Goal: Task Accomplishment & Management: Manage account settings

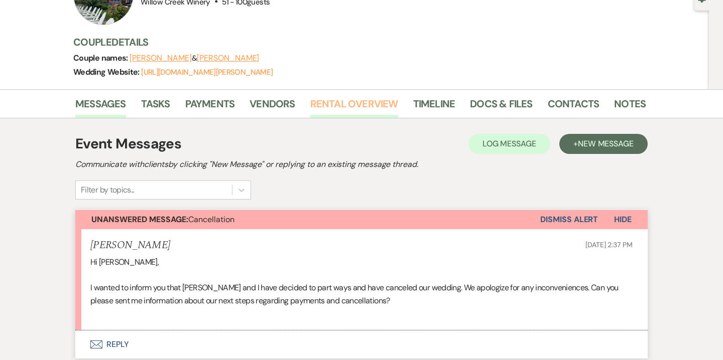
click at [369, 107] on link "Rental Overview" at bounding box center [354, 107] width 88 height 22
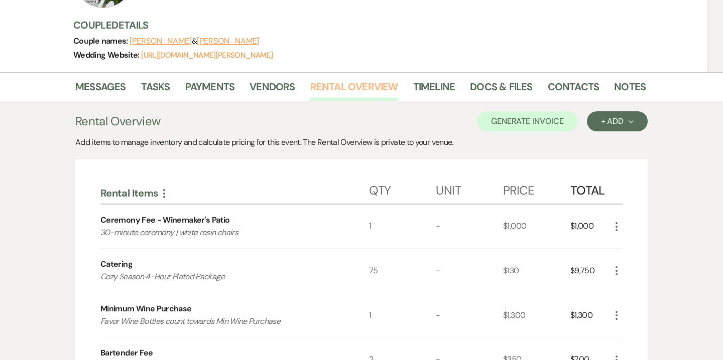
scroll to position [139, 0]
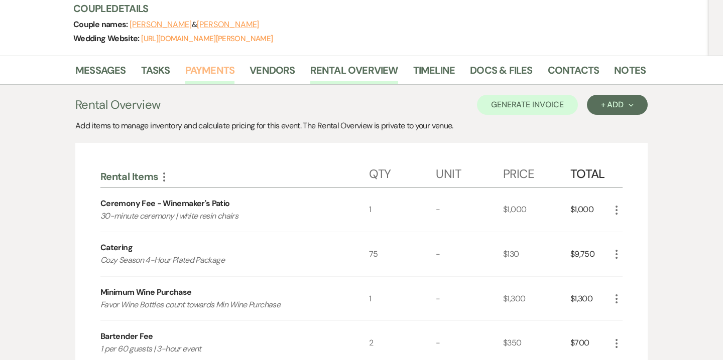
click at [197, 64] on link "Payments" at bounding box center [210, 73] width 50 height 22
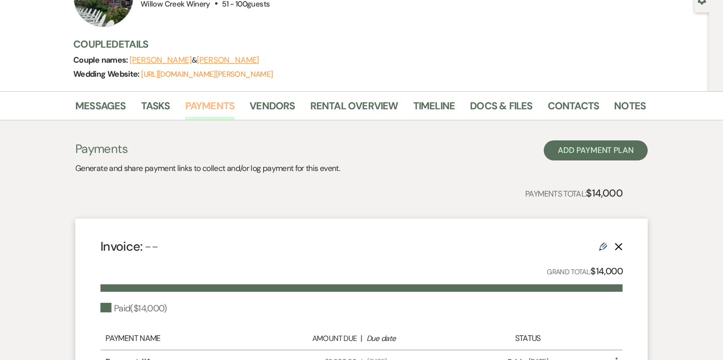
scroll to position [101, 0]
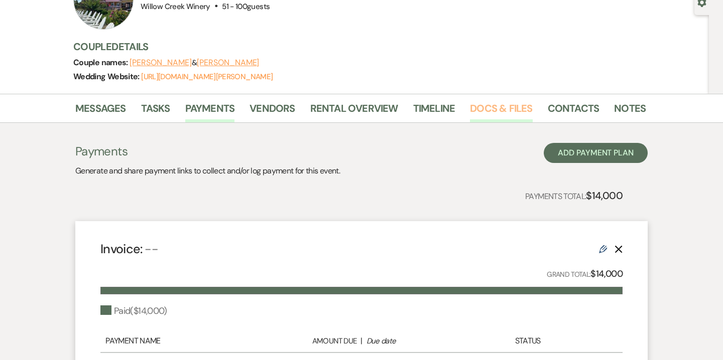
click at [497, 116] on link "Docs & Files" at bounding box center [501, 111] width 62 height 22
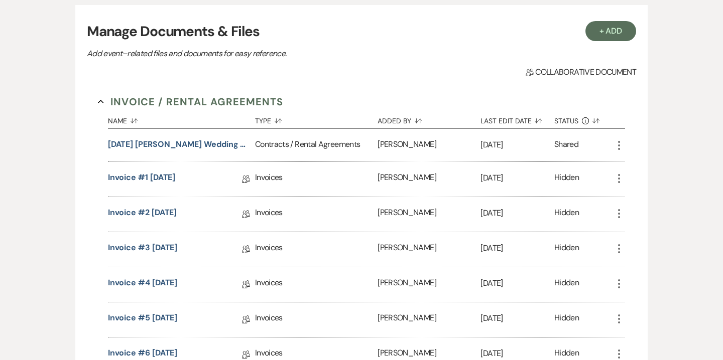
scroll to position [170, 0]
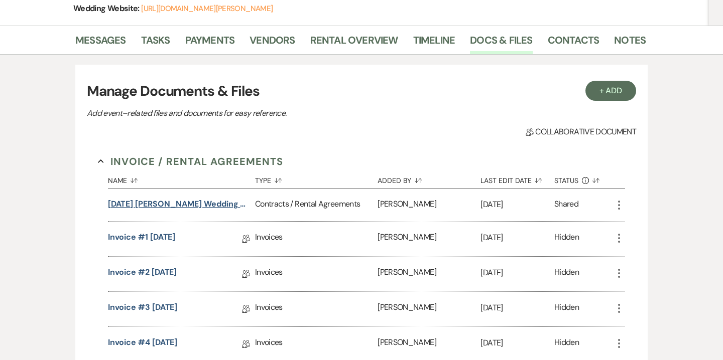
click at [210, 203] on button "11.22.25 DiCriscio-Fung Wedding Contract" at bounding box center [179, 204] width 143 height 12
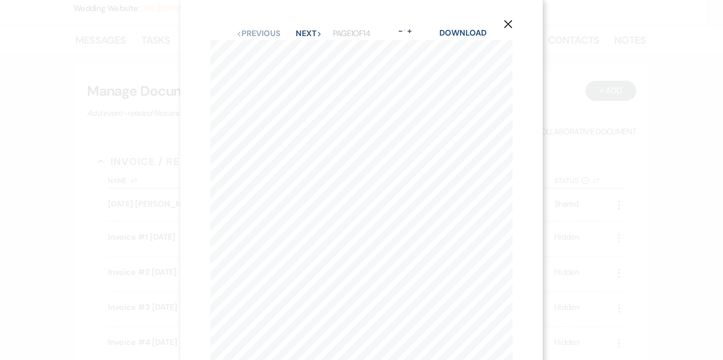
scroll to position [0, 0]
click at [312, 38] on button "Next Next" at bounding box center [309, 37] width 26 height 8
click at [507, 29] on icon "X" at bounding box center [507, 27] width 9 height 9
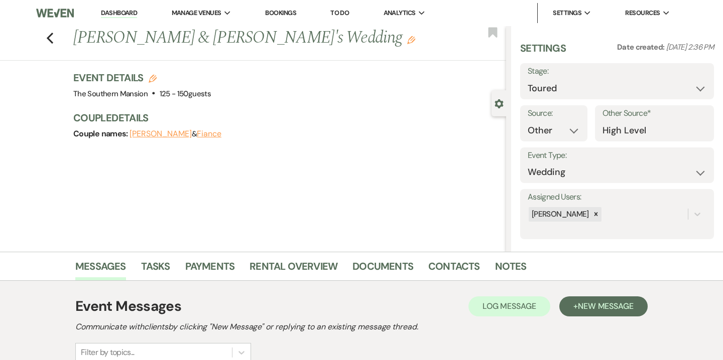
select select "5"
select select "14"
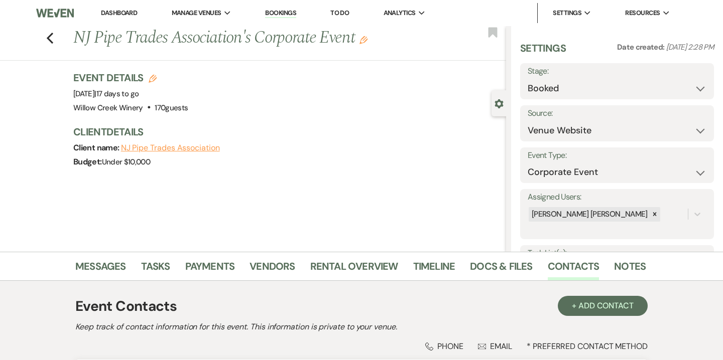
select select "5"
select select "9"
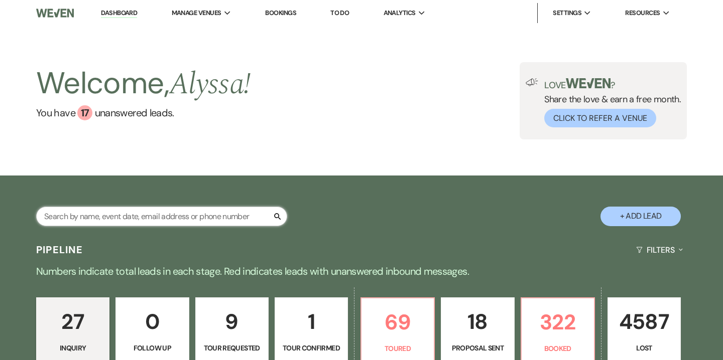
click at [219, 218] on input "text" at bounding box center [161, 217] width 251 height 20
type input "sadowl"
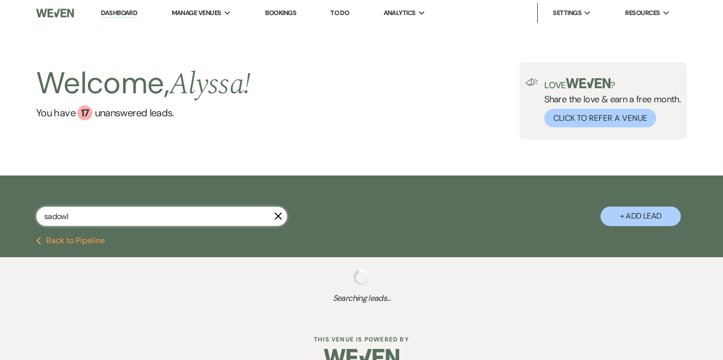
select select "8"
select select "10"
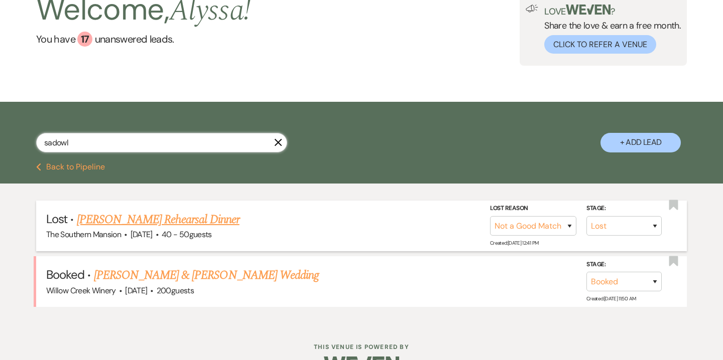
scroll to position [79, 0]
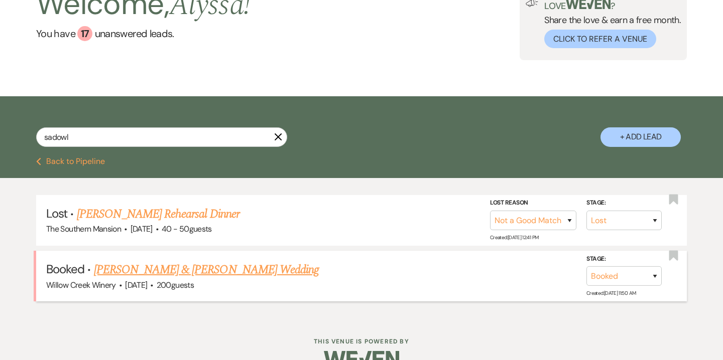
click at [212, 270] on link "[PERSON_NAME] & [PERSON_NAME] Wedding" at bounding box center [206, 270] width 225 height 18
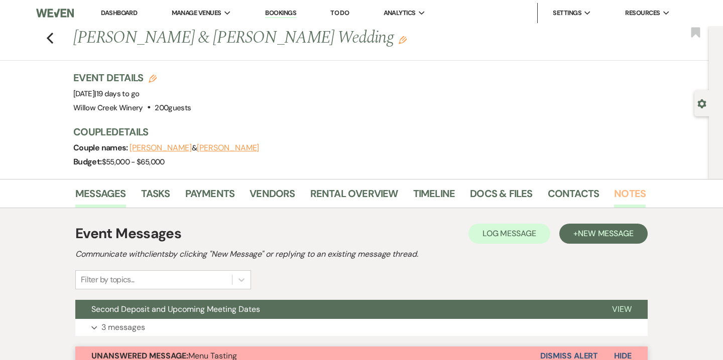
click at [623, 193] on link "Notes" at bounding box center [630, 197] width 32 height 22
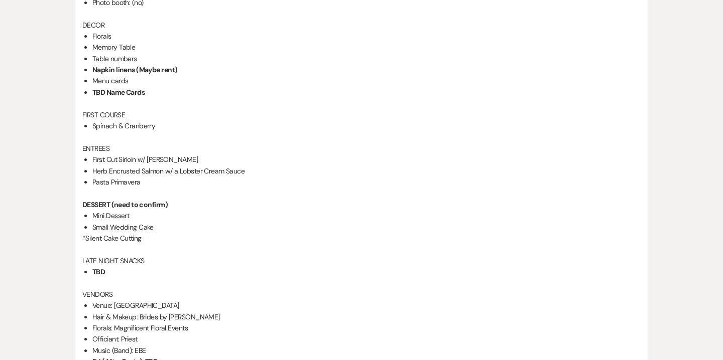
scroll to position [1196, 0]
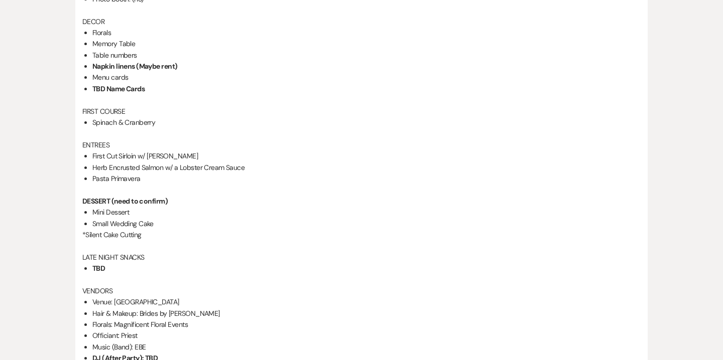
click at [158, 155] on li "First Cut Sirloin w/ [PERSON_NAME]" at bounding box center [366, 156] width 548 height 11
copy li "First Cut Sirloin w/ [PERSON_NAME]"
click at [126, 166] on li "Herb Encrusted Salmon w/ a Lobster Cream Sauce" at bounding box center [366, 167] width 548 height 11
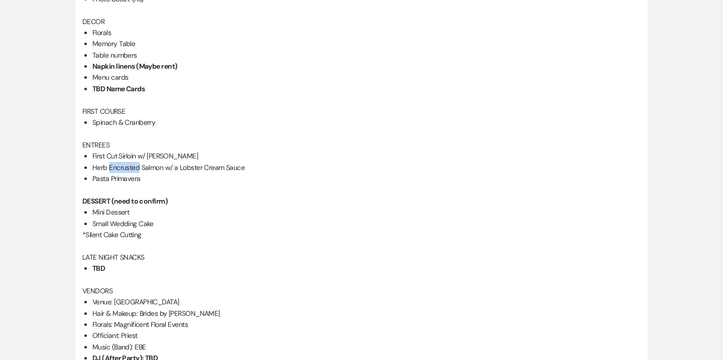
click at [126, 166] on li "Herb Encrusted Salmon w/ a Lobster Cream Sauce" at bounding box center [366, 167] width 548 height 11
copy li "Herb Encrusted Salmon w/ a Lobster Cream Sauce"
click at [130, 177] on li "Pasta Primavera" at bounding box center [366, 178] width 548 height 11
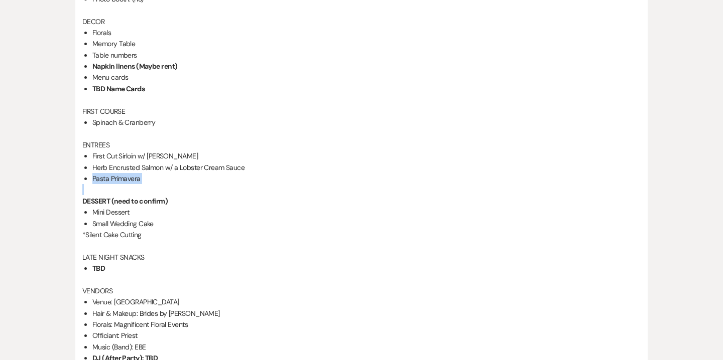
click at [130, 177] on li "Pasta Primavera" at bounding box center [366, 178] width 548 height 11
copy li "Pasta Primavera"
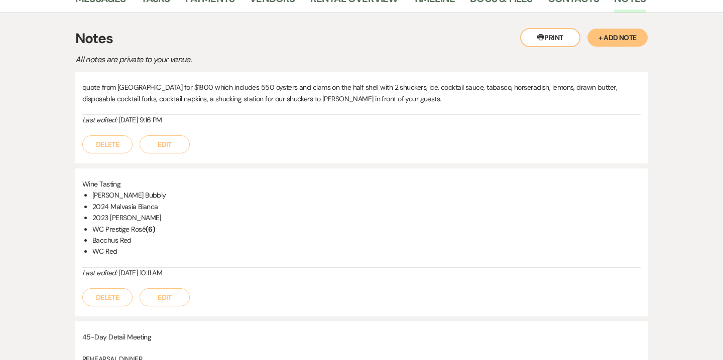
scroll to position [0, 0]
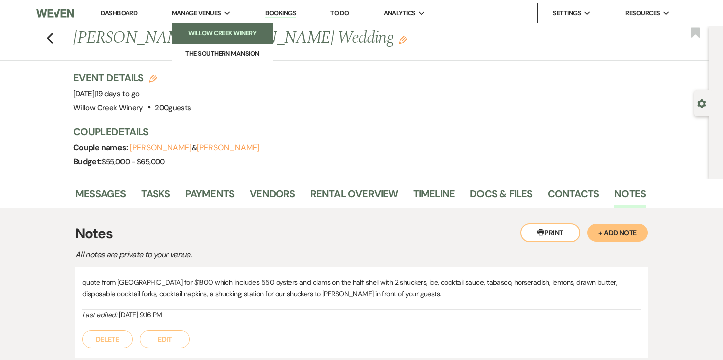
click at [223, 36] on li "Willow Creek Winery" at bounding box center [222, 33] width 90 height 10
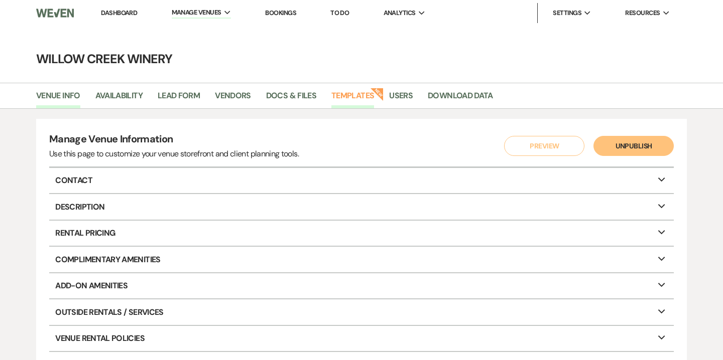
click at [351, 101] on link "Templates" at bounding box center [352, 98] width 43 height 19
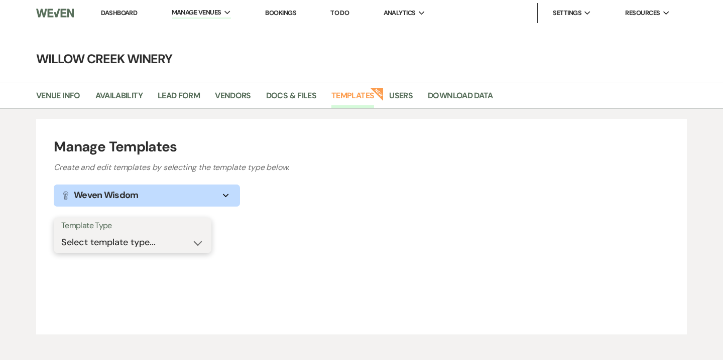
click at [151, 240] on select "Select template type... Task List Message Templates Payment Plan Inventory Item…" at bounding box center [132, 243] width 143 height 20
select select "Categories"
click at [61, 233] on select "Select template type... Task List Message Templates Payment Plan Inventory Item…" at bounding box center [132, 243] width 143 height 20
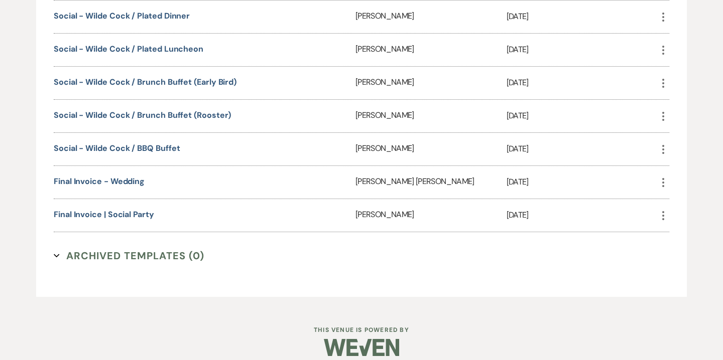
scroll to position [540, 0]
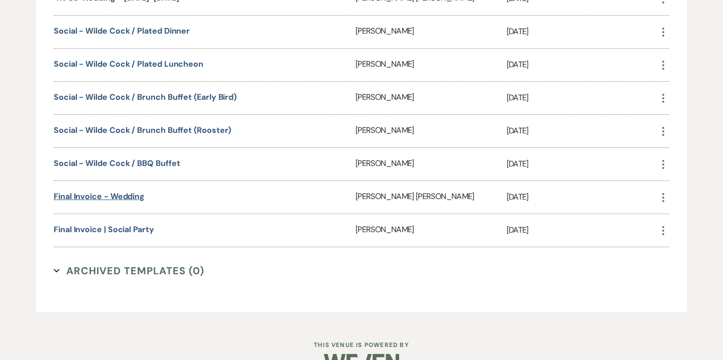
click at [132, 195] on link "Final Invoice - Wedding" at bounding box center [99, 196] width 91 height 11
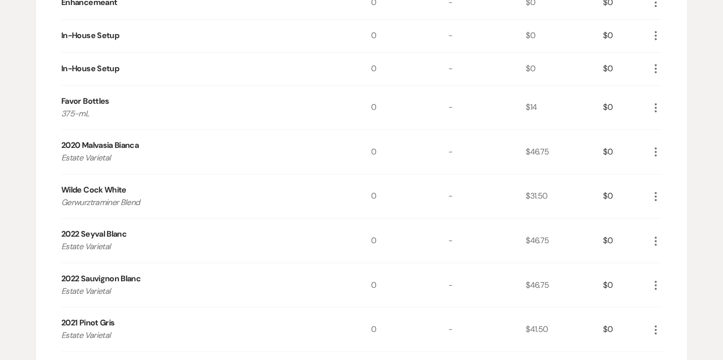
scroll to position [1296, 0]
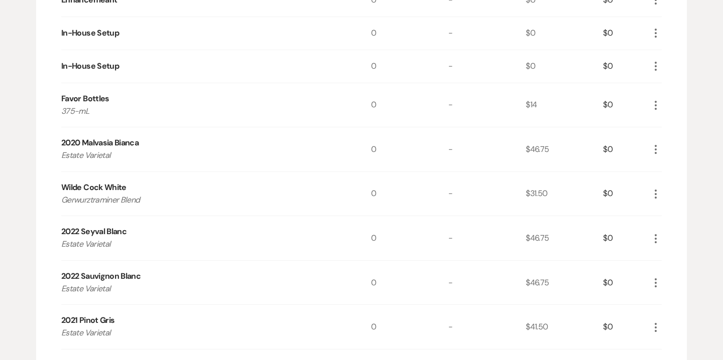
click at [101, 151] on p "Estate Varietal" at bounding box center [200, 155] width 278 height 13
copy p "Estate Varietal"
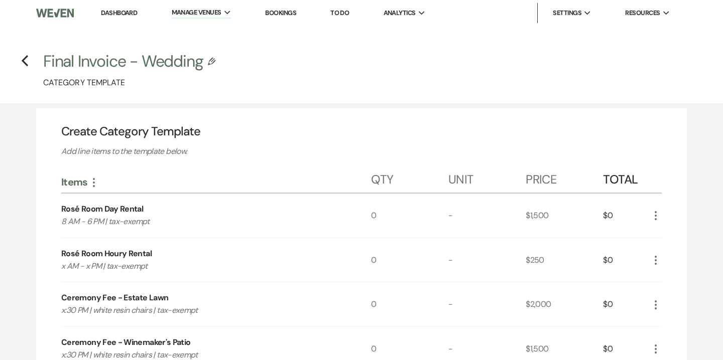
select select "Categories"
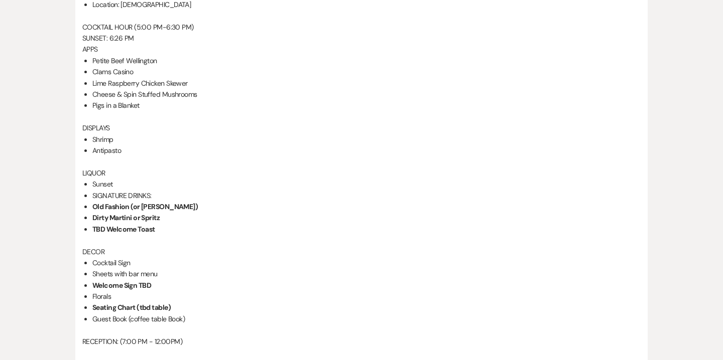
scroll to position [765, 0]
drag, startPoint x: 92, startPoint y: 57, endPoint x: 148, endPoint y: 102, distance: 72.1
copy ul "Petite Beef Wellington Clams Casino Lime Raspberry Chicken Skewer Cheese & Spin…"
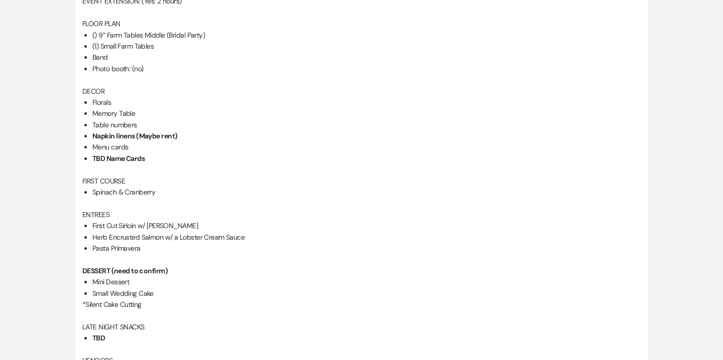
scroll to position [1128, 0]
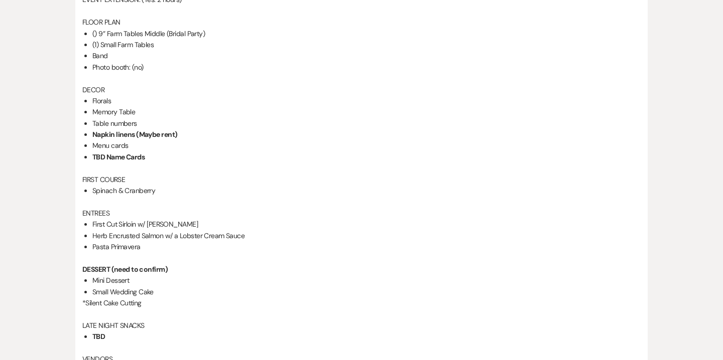
drag, startPoint x: 94, startPoint y: 191, endPoint x: 156, endPoint y: 194, distance: 61.8
click at [156, 194] on li "Spinach & Cranberry" at bounding box center [366, 190] width 548 height 11
copy li "Spinach & Cranberry"
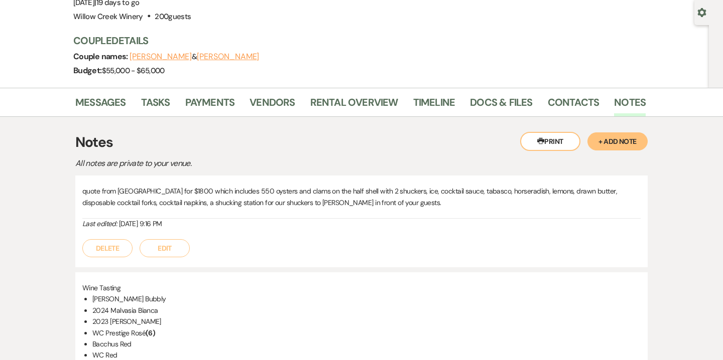
scroll to position [0, 0]
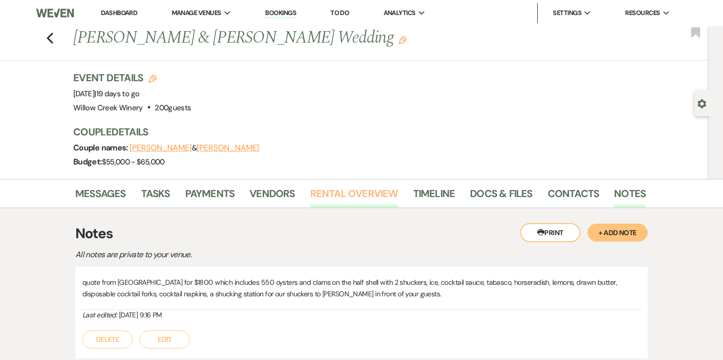
click at [367, 193] on link "Rental Overview" at bounding box center [354, 197] width 88 height 22
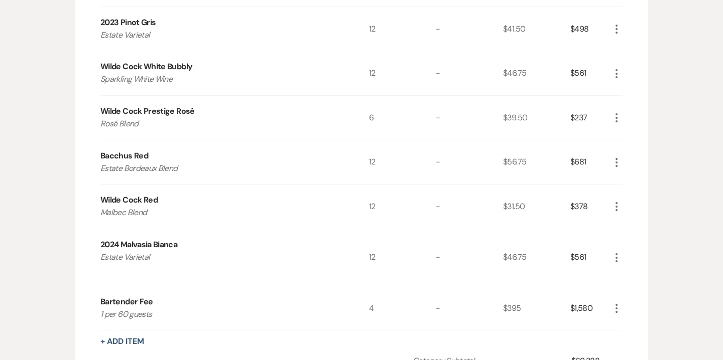
scroll to position [872, 0]
click at [161, 107] on div "Wilde Cock Prestige Rosé" at bounding box center [147, 110] width 94 height 12
copy div "Wilde Cock Prestige Rosé"
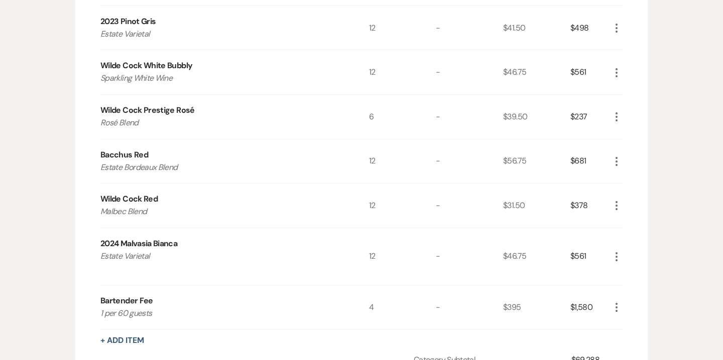
click at [165, 241] on div "2024 Malvasia Bianca" at bounding box center [138, 244] width 77 height 12
copy div "2024 Malvasia Bianca"
click at [141, 154] on div "Bacchus Red" at bounding box center [124, 155] width 48 height 12
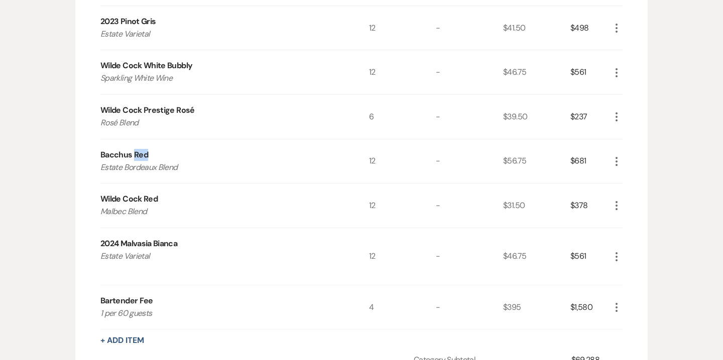
click at [141, 154] on div "Bacchus Red" at bounding box center [124, 155] width 48 height 12
copy div "Bacchus Red"
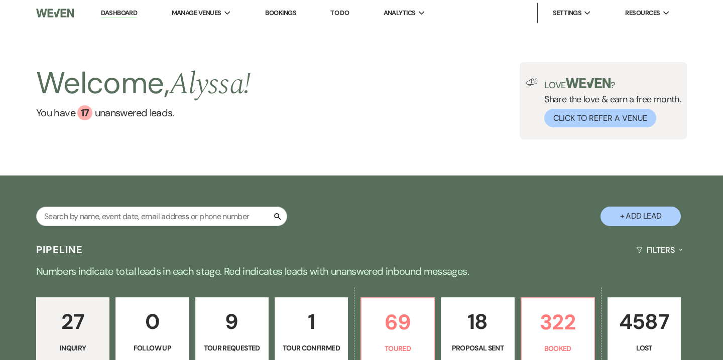
click at [122, 16] on link "Dashboard" at bounding box center [119, 14] width 36 height 10
click at [131, 211] on input "text" at bounding box center [161, 217] width 251 height 20
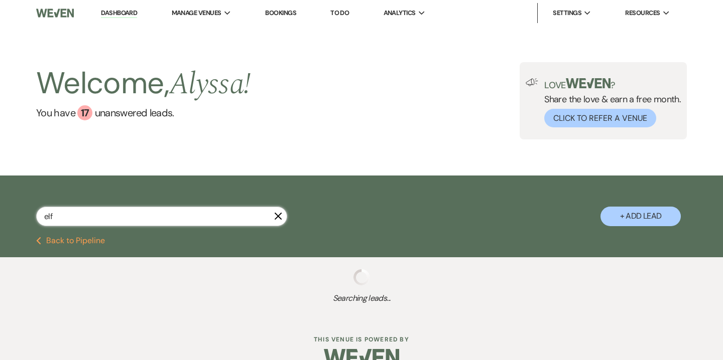
type input "elf"
select select "8"
select select "5"
select select "8"
select select "3"
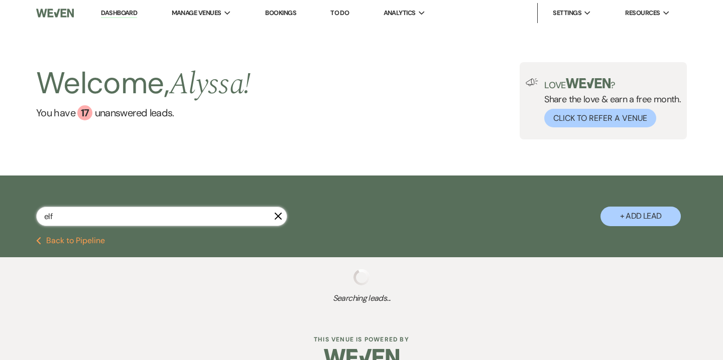
select select "8"
select select "6"
select select "8"
select select "5"
select select "8"
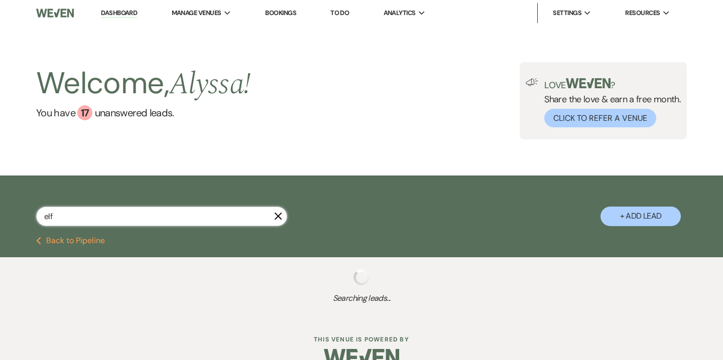
select select "2"
select select "5"
select select "8"
select select "5"
select select "8"
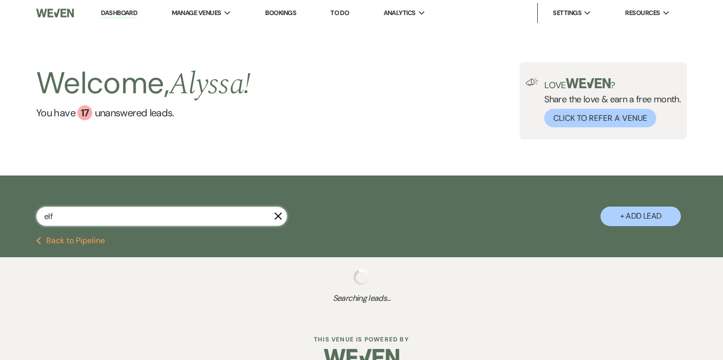
select select "5"
select select "8"
select select "5"
select select "8"
select select "5"
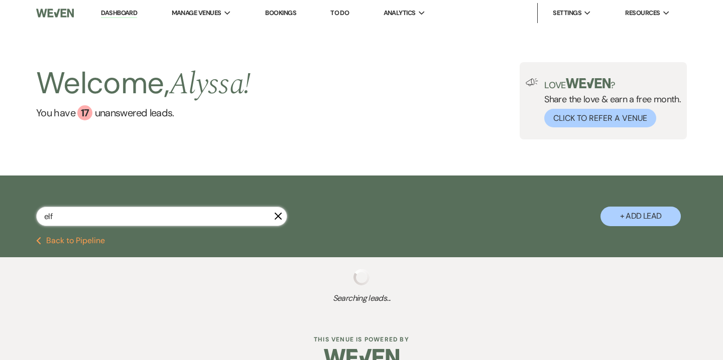
select select "8"
select select "5"
select select "8"
select select "7"
select select "8"
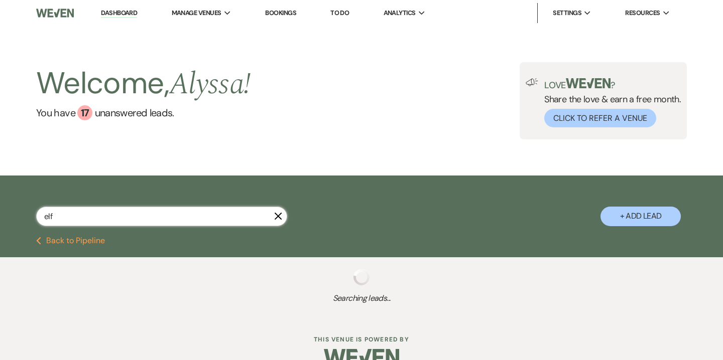
select select "5"
select select "8"
select select "6"
select select "8"
select select "6"
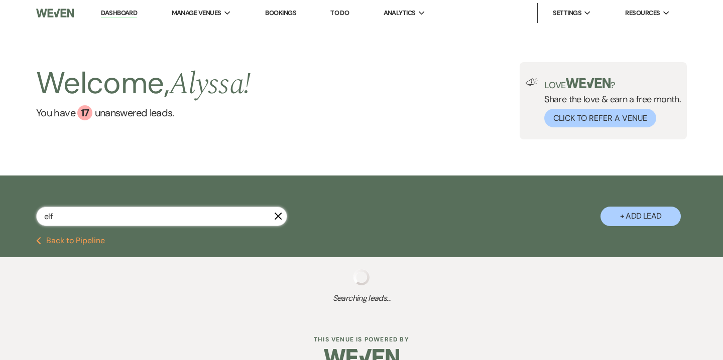
select select "8"
select select "5"
select select "8"
select select "3"
select select "8"
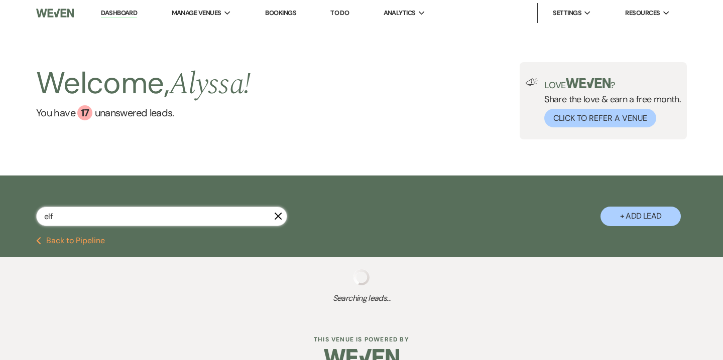
select select "5"
select select "8"
select select "5"
select select "8"
select select "3"
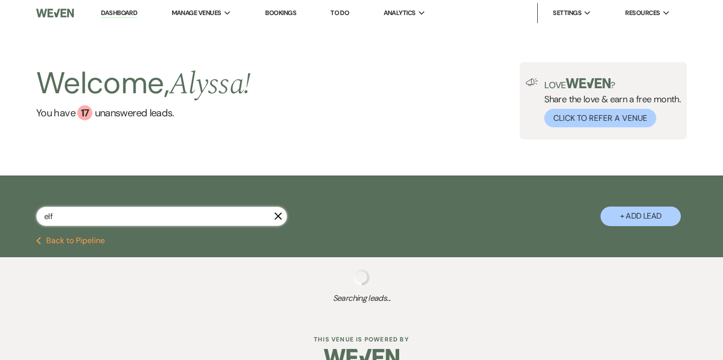
select select "8"
select select "5"
select select "8"
select select "5"
select select "8"
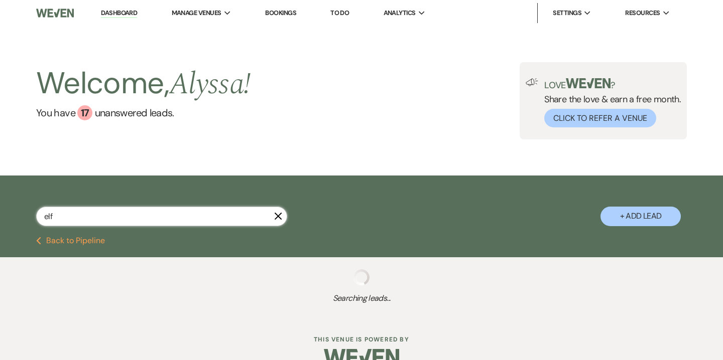
select select "5"
select select "8"
select select "5"
select select "8"
select select "5"
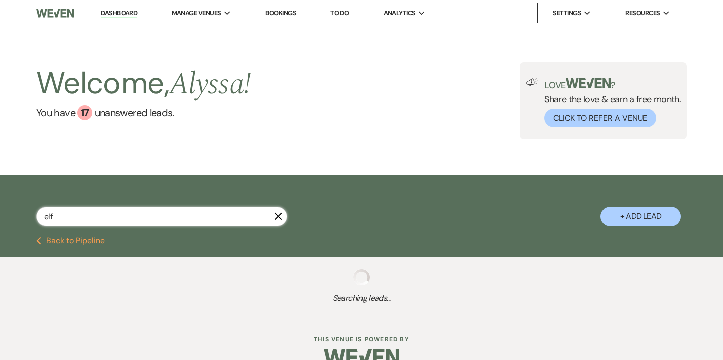
select select "8"
select select "5"
select select "8"
select select "5"
select select "8"
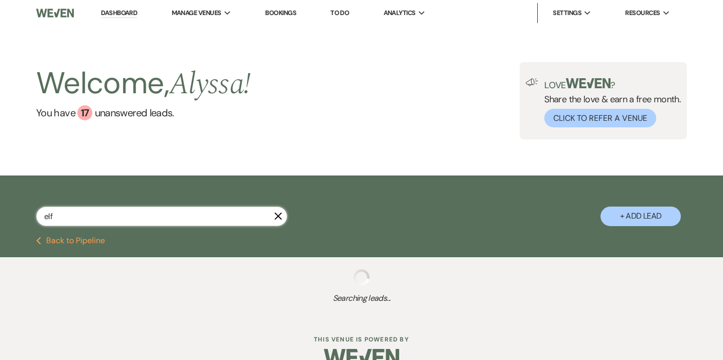
select select "5"
select select "8"
select select "5"
select select "8"
select select "5"
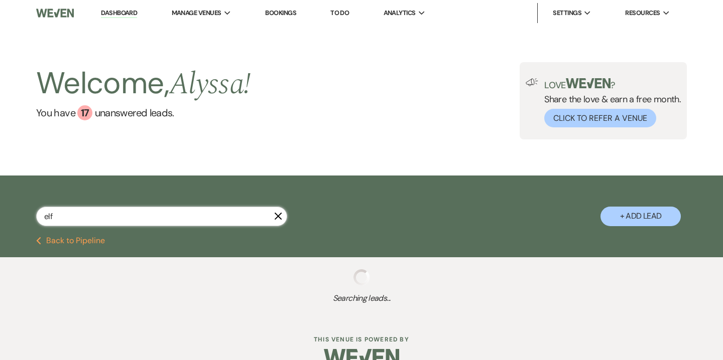
select select "8"
select select "5"
select select "8"
select select "5"
select select "8"
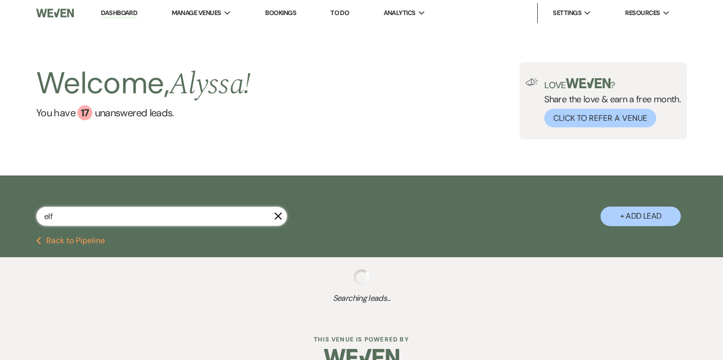
select select "5"
select select "8"
select select "5"
select select "8"
select select "6"
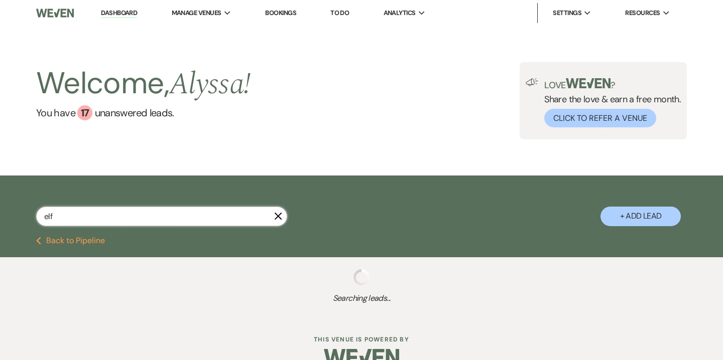
select select "8"
select select "6"
select select "8"
select select "6"
select select "8"
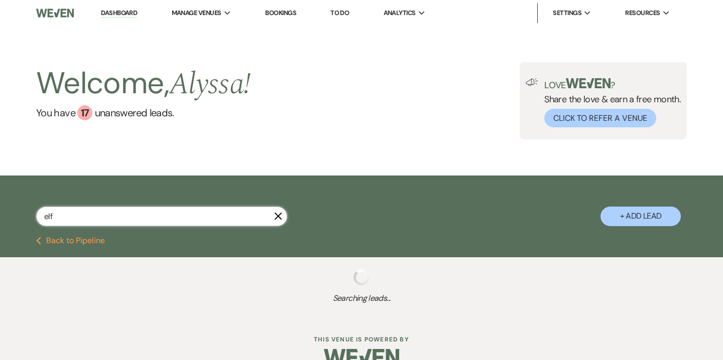
select select "5"
select select "8"
select select "6"
select select "8"
select select "6"
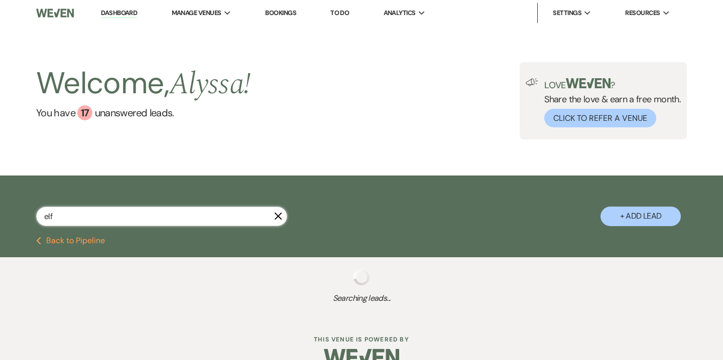
select select "8"
select select "5"
select select "8"
select select "5"
select select "8"
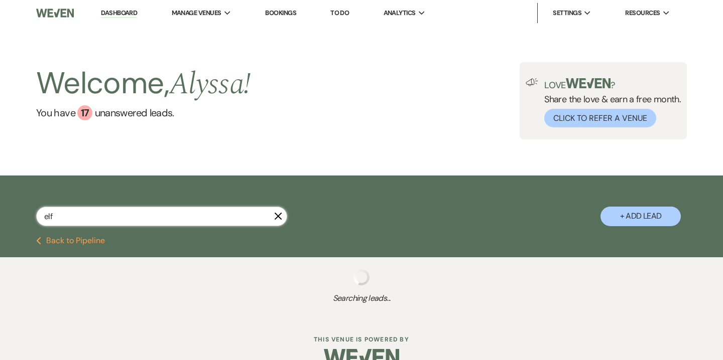
select select "6"
select select "8"
select select "5"
select select "8"
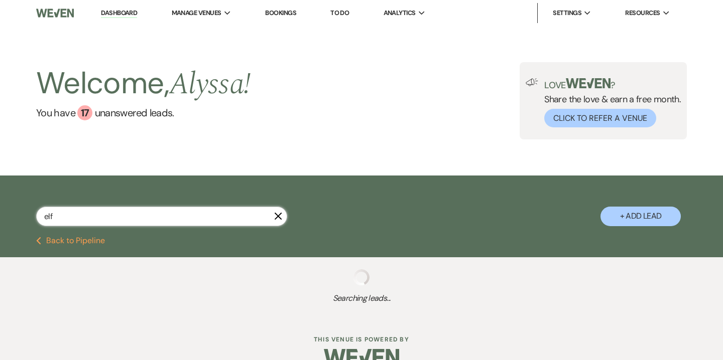
select select "5"
select select "8"
select select "5"
select select "8"
select select "5"
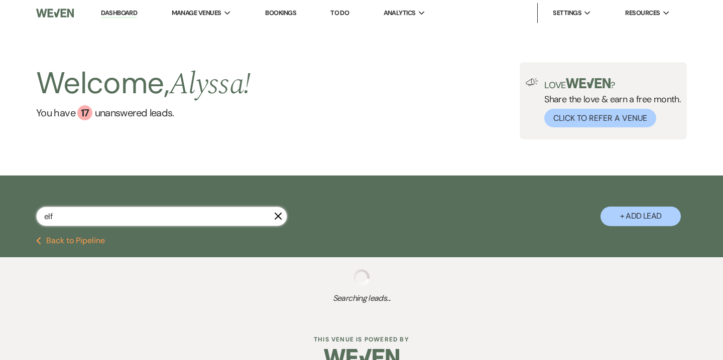
select select "8"
select select "5"
select select "8"
select select "5"
select select "8"
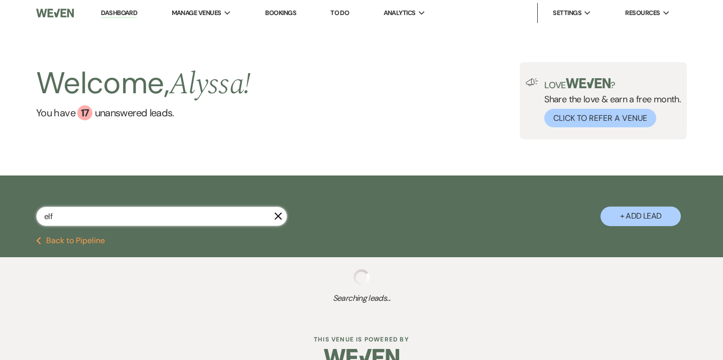
select select "5"
select select "8"
select select "5"
select select "8"
select select "5"
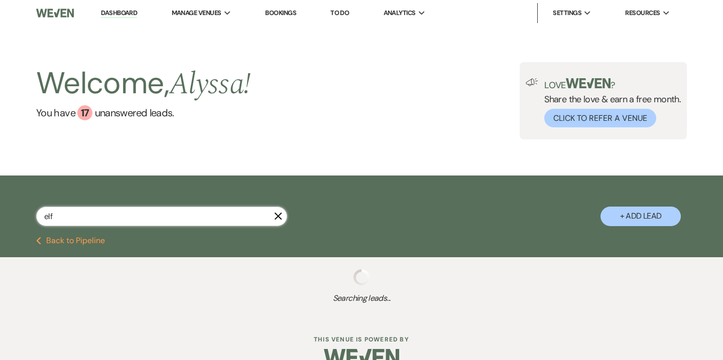
select select "8"
select select "5"
select select "8"
select select "5"
select select "8"
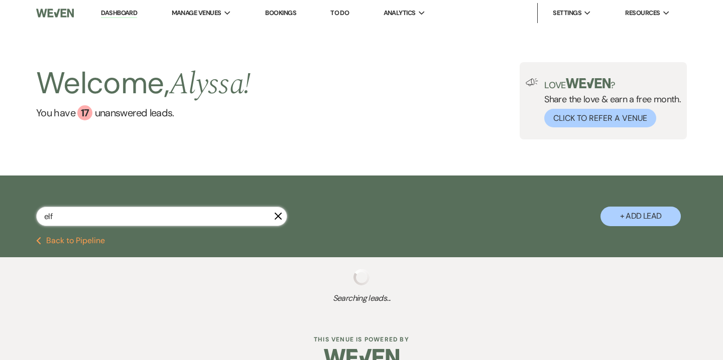
select select "5"
select select "8"
select select "5"
select select "8"
select select "5"
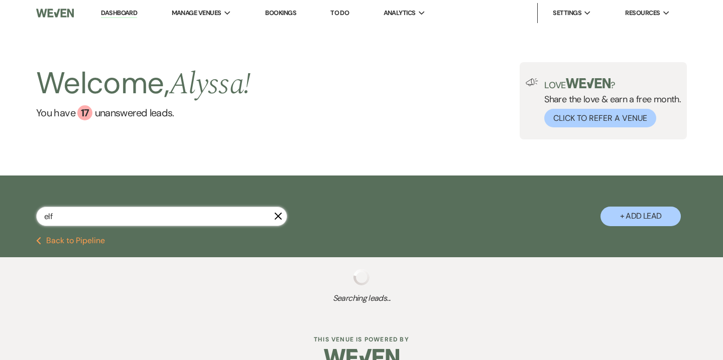
select select "8"
select select "5"
select select "8"
select select "5"
select select "8"
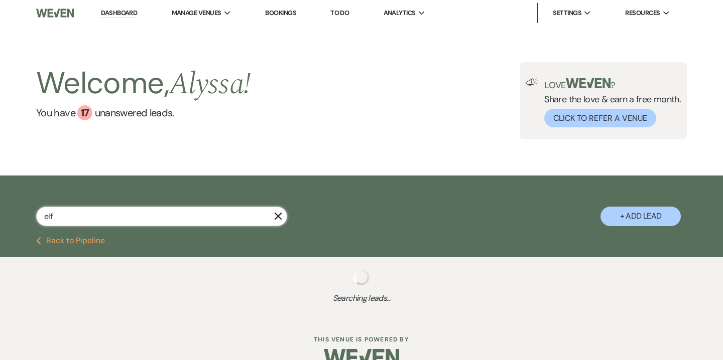
select select "6"
select select "8"
select select "5"
select select "8"
select select "5"
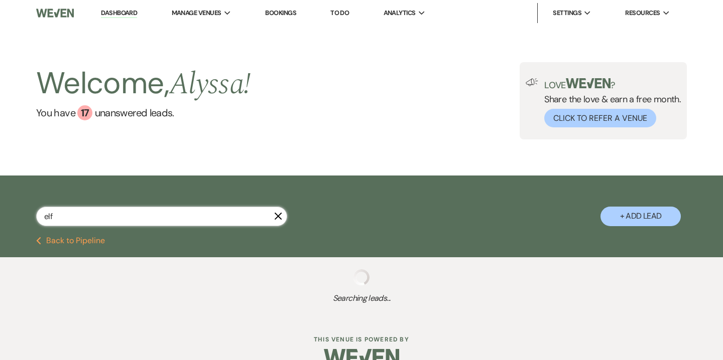
select select "8"
select select "5"
select select "8"
select select "5"
select select "8"
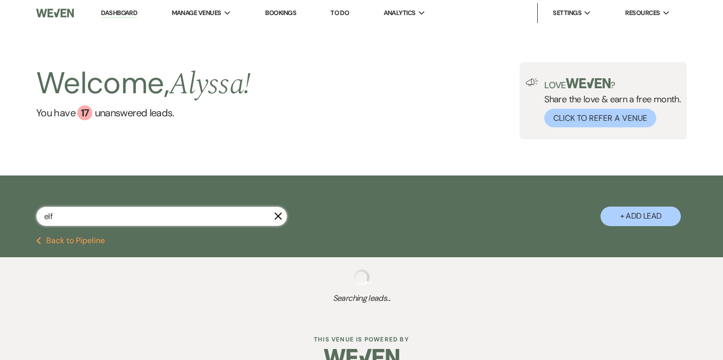
select select "5"
select select "8"
select select "5"
select select "8"
select select "5"
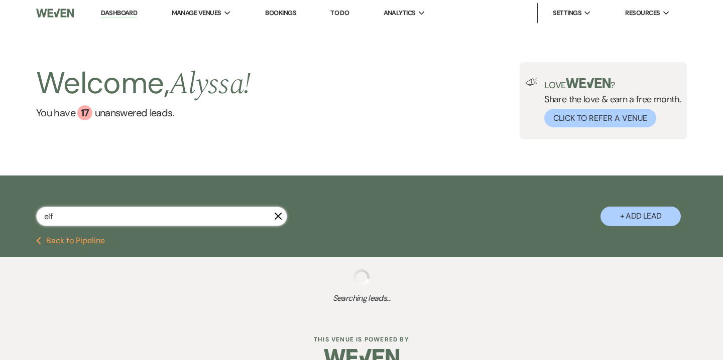
select select "8"
select select "6"
select select "8"
select select "6"
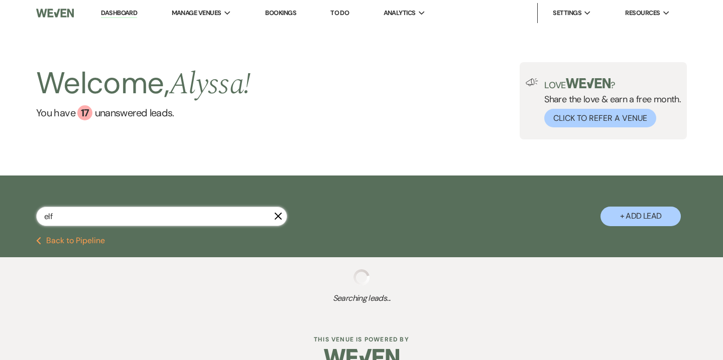
select select "8"
select select "5"
select select "8"
select select "5"
select select "8"
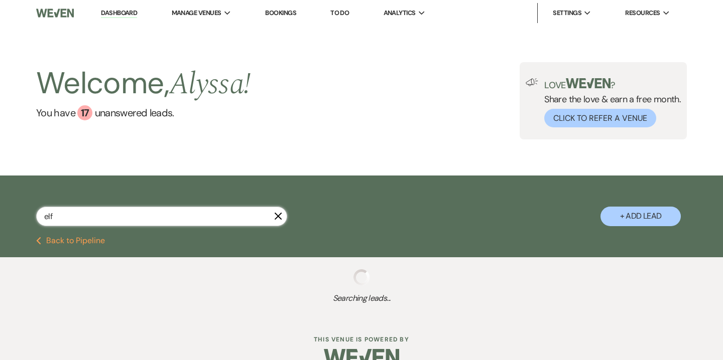
select select "9"
select select "8"
select select "5"
select select "8"
select select "7"
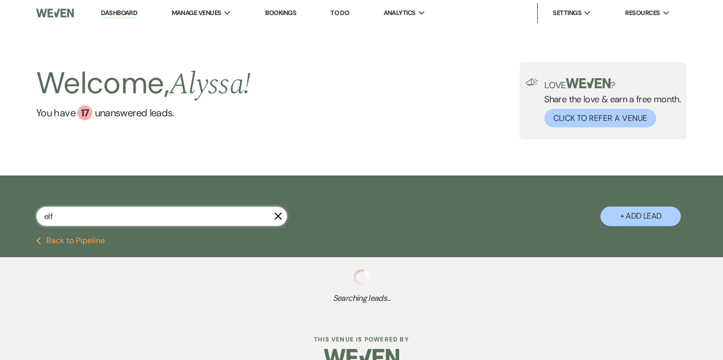
select select "8"
select select "6"
select select "8"
select select "6"
select select "8"
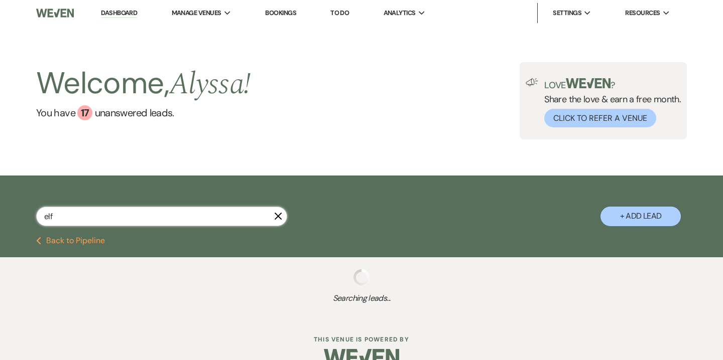
select select "5"
select select "8"
select select "5"
select select "8"
select select "5"
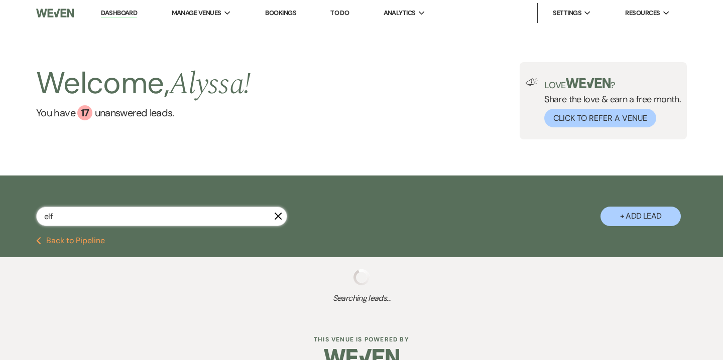
select select "8"
select select "6"
select select "8"
select select "5"
select select "8"
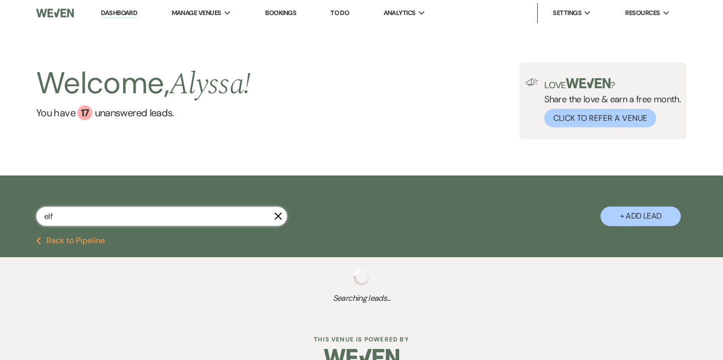
select select "5"
select select "8"
select select "5"
select select "8"
select select "5"
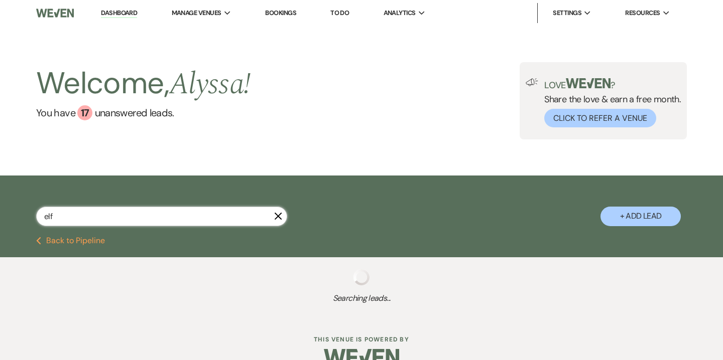
select select "8"
select select "5"
select select "8"
select select "5"
select select "8"
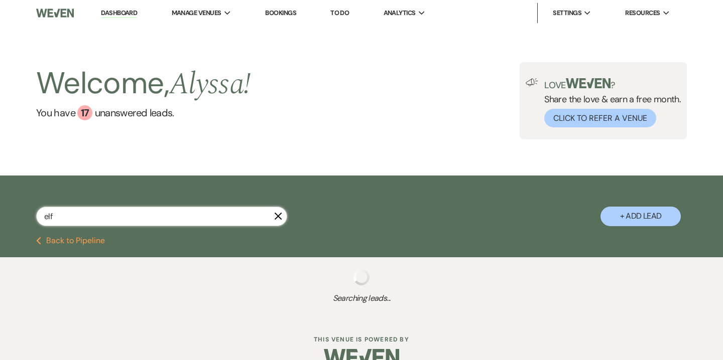
select select "5"
select select "8"
select select "5"
select select "8"
select select "5"
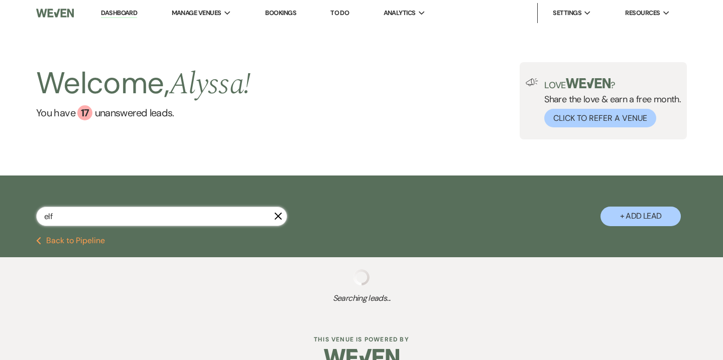
select select "8"
select select "5"
select select "8"
select select "5"
select select "8"
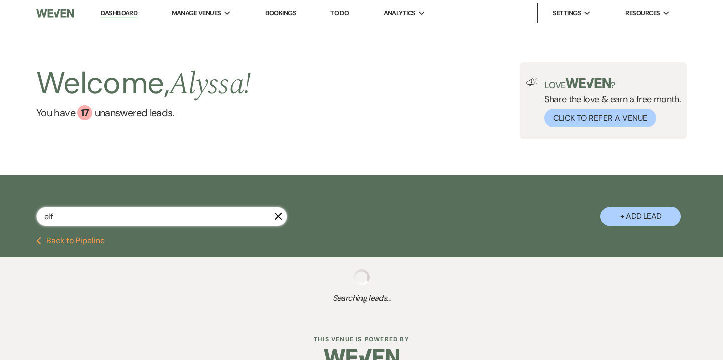
select select "2"
select select "8"
select select "2"
select select "8"
select select "2"
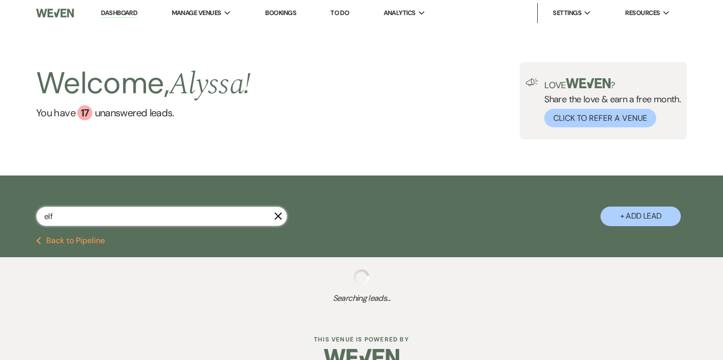
select select "8"
select select "2"
select select "8"
select select "2"
select select "8"
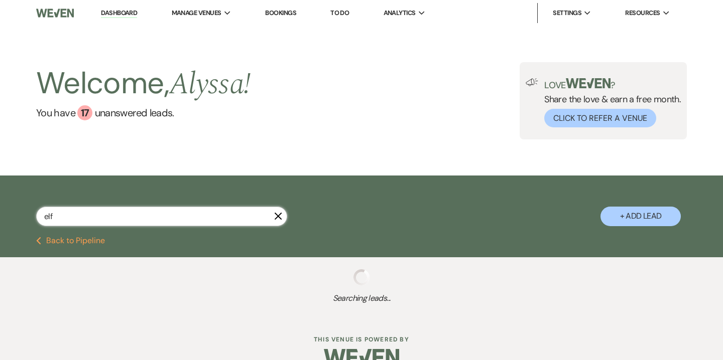
select select "2"
select select "8"
select select "2"
select select "8"
select select "2"
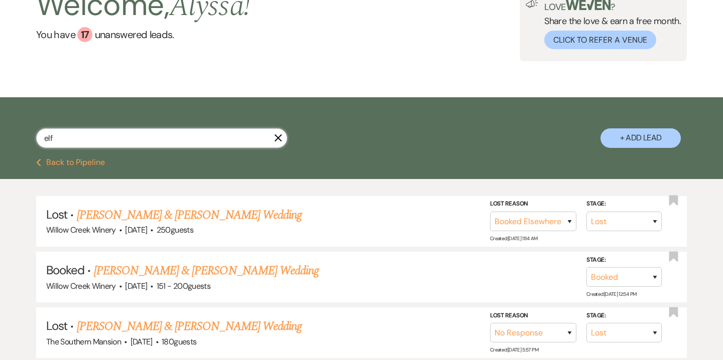
scroll to position [80, 0]
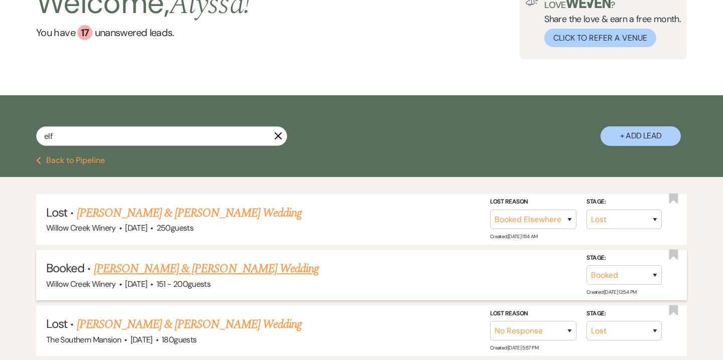
click at [176, 267] on link "Alison Elf & Jacob Heyser's Wedding" at bounding box center [206, 269] width 225 height 18
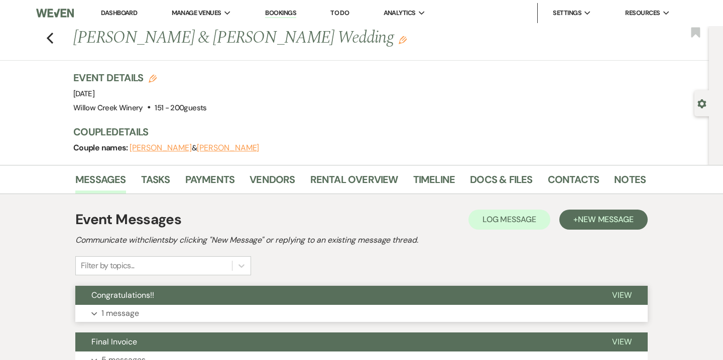
click at [272, 305] on button "Expand 1 message" at bounding box center [361, 313] width 572 height 17
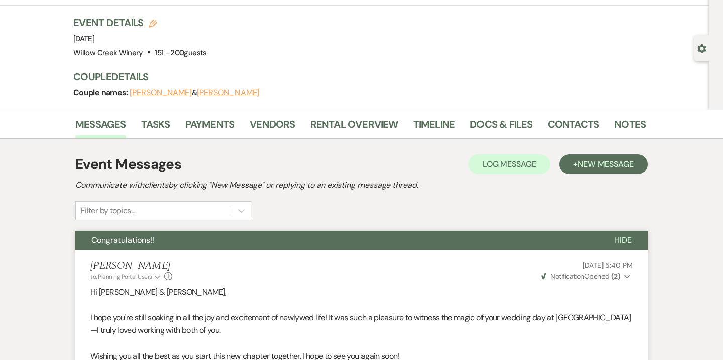
scroll to position [28, 0]
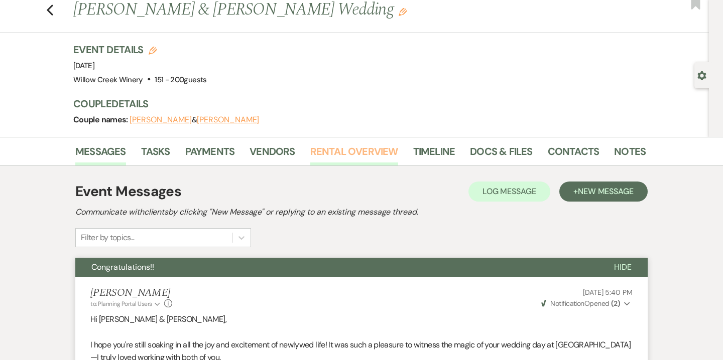
click at [359, 155] on link "Rental Overview" at bounding box center [354, 155] width 88 height 22
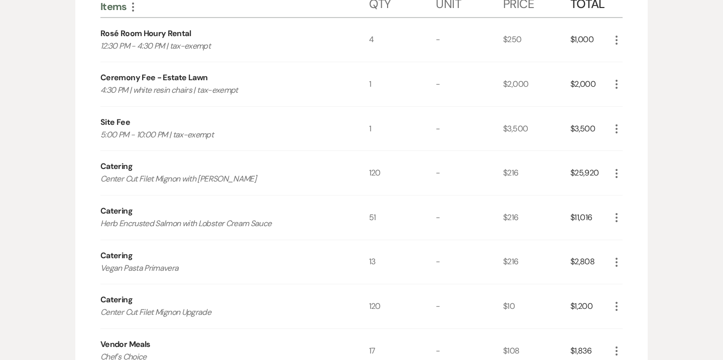
scroll to position [121, 0]
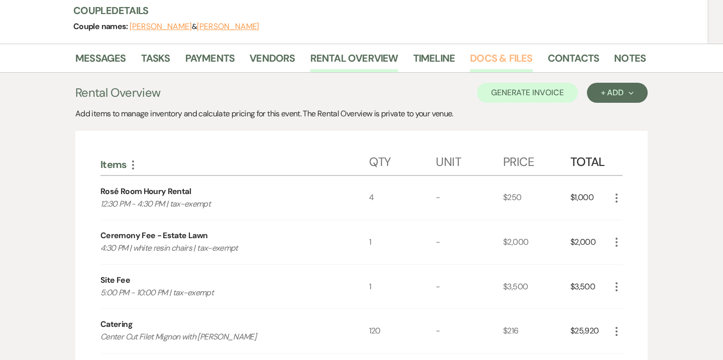
click at [498, 62] on link "Docs & Files" at bounding box center [501, 61] width 62 height 22
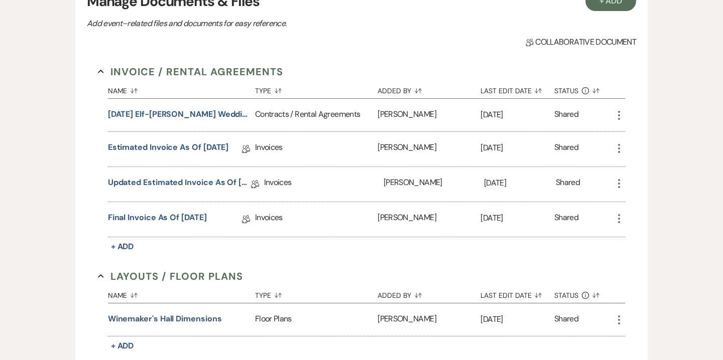
scroll to position [300, 0]
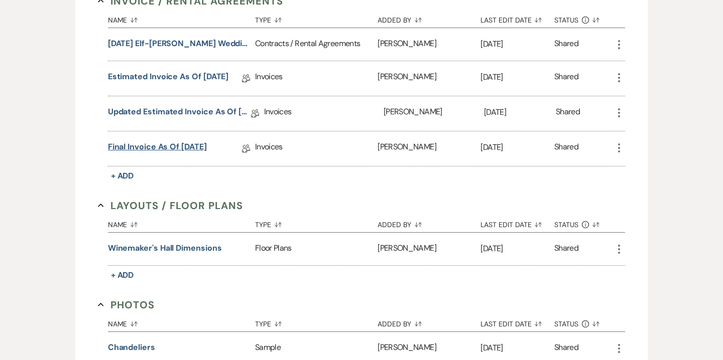
click at [203, 147] on link "Final Invoice as of 8-20-2025" at bounding box center [157, 149] width 99 height 16
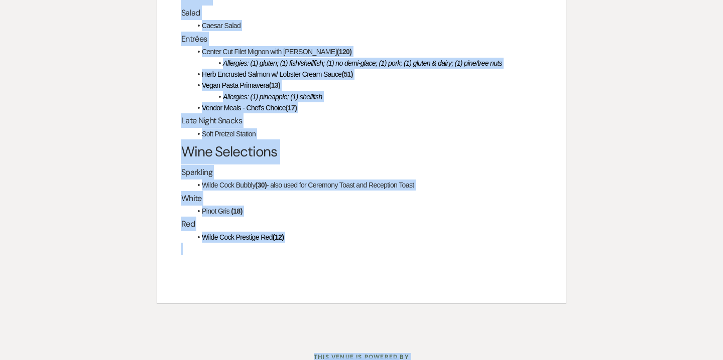
scroll to position [2180, 0]
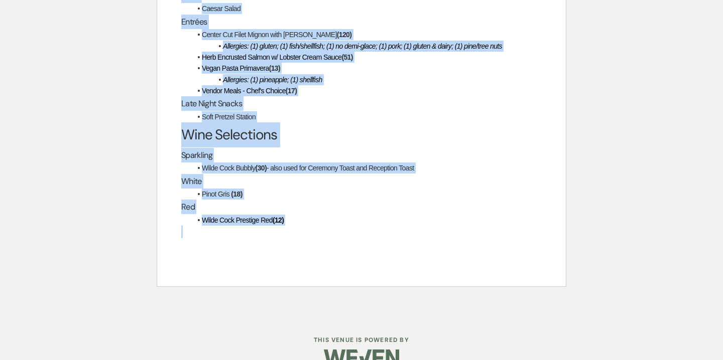
drag, startPoint x: 183, startPoint y: 96, endPoint x: 382, endPoint y: 220, distance: 234.3
copy div "Final Payment The final payment of $33,089.17 is due by cash or check to "Willo…"
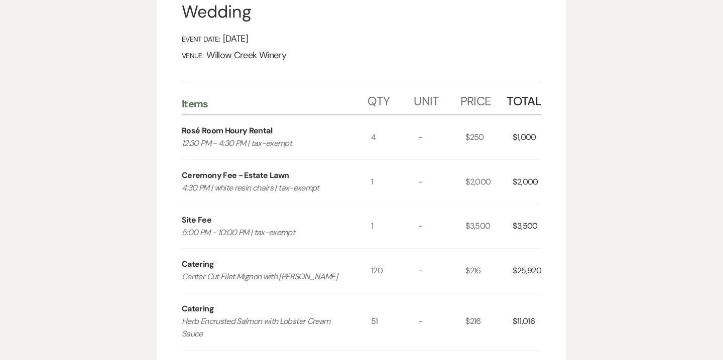
scroll to position [208, 0]
